Goal: Task Accomplishment & Management: Complete application form

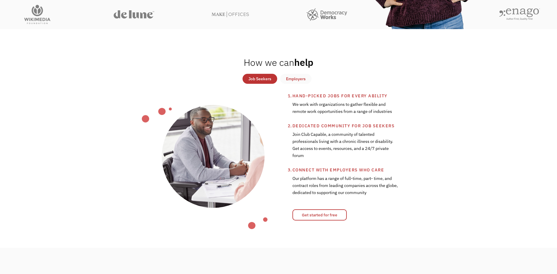
scroll to position [59, 0]
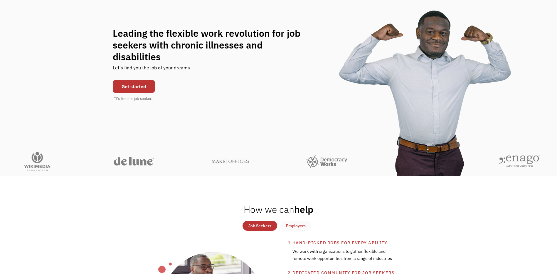
click at [120, 80] on link "Get started" at bounding box center [134, 86] width 42 height 13
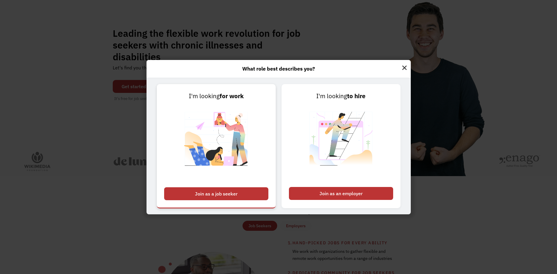
click at [199, 196] on div "Join as a job seeker" at bounding box center [216, 193] width 104 height 13
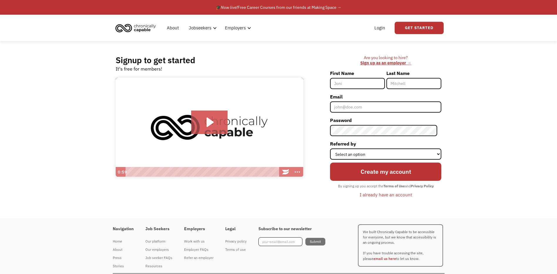
click at [260, 46] on div "Signup to get started It's free for members! Click for sound @keyframes VOLUME_…" at bounding box center [278, 129] width 343 height 176
click at [204, 119] on icon "Play Video: Introducing Chronically Capable" at bounding box center [209, 121] width 37 height 23
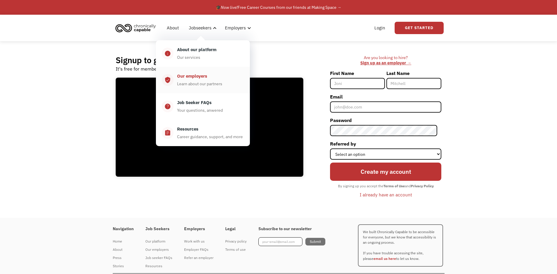
drag, startPoint x: 191, startPoint y: 78, endPoint x: 195, endPoint y: 79, distance: 3.8
click at [191, 78] on div "Our employers" at bounding box center [192, 75] width 30 height 7
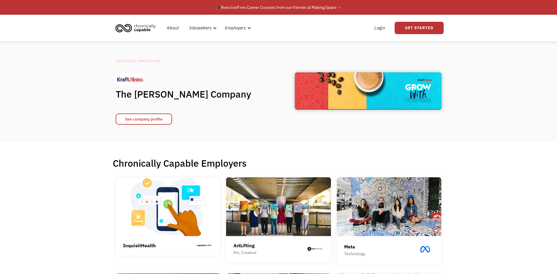
click at [306, 87] on img at bounding box center [368, 90] width 147 height 37
